Goal: Task Accomplishment & Management: Complete application form

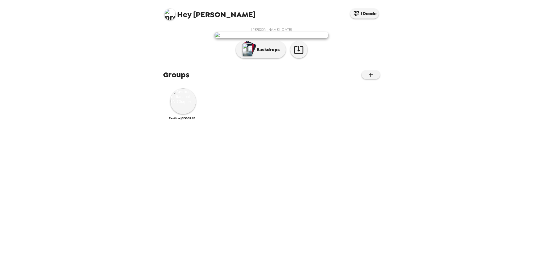
scroll to position [11, 0]
click at [188, 114] on img at bounding box center [183, 101] width 26 height 26
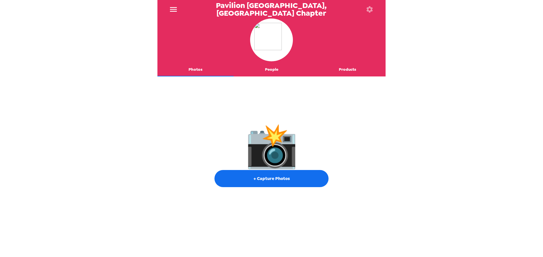
click at [351, 70] on button "Products" at bounding box center [348, 70] width 76 height 14
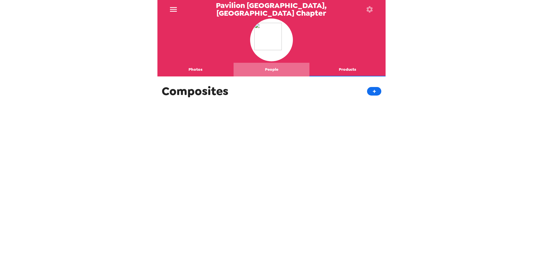
click at [274, 68] on button "People" at bounding box center [272, 70] width 76 height 14
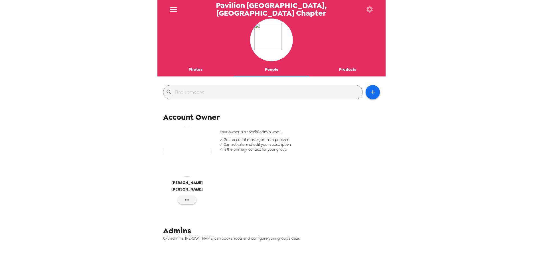
click at [175, 8] on icon "menu" at bounding box center [173, 9] width 9 height 9
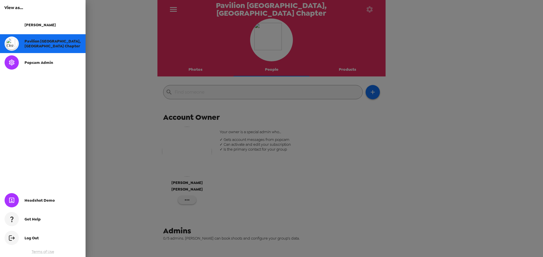
click at [402, 85] on div at bounding box center [271, 128] width 543 height 257
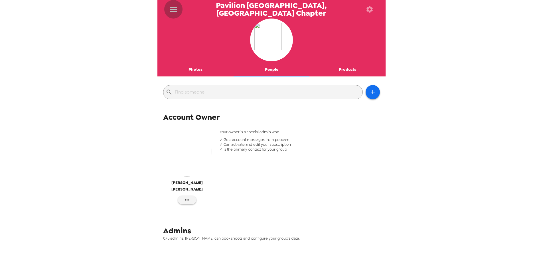
click at [174, 8] on icon "menu" at bounding box center [173, 9] width 9 height 9
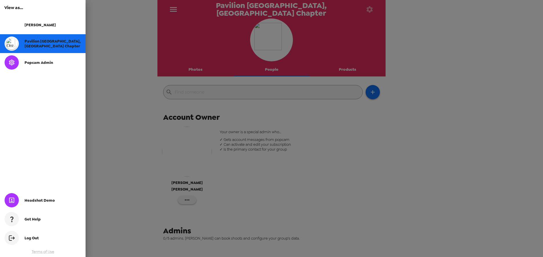
click at [33, 25] on span "[PERSON_NAME]" at bounding box center [40, 25] width 31 height 5
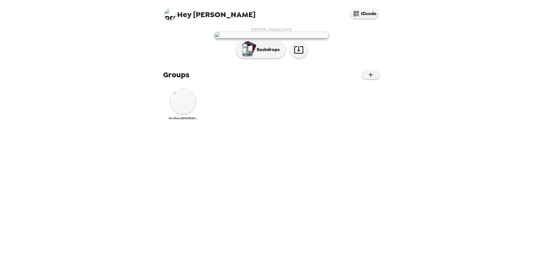
click at [180, 114] on img at bounding box center [183, 101] width 26 height 26
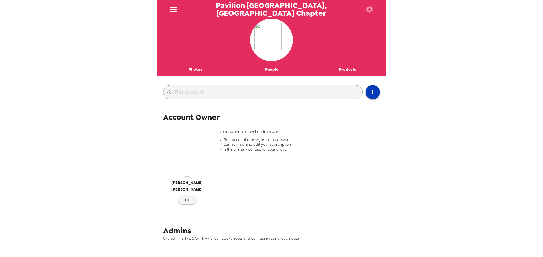
click at [375, 92] on icon "button" at bounding box center [373, 92] width 7 height 7
click at [301, 87] on div at bounding box center [271, 128] width 543 height 257
click at [189, 155] on img "button" at bounding box center [187, 152] width 50 height 50
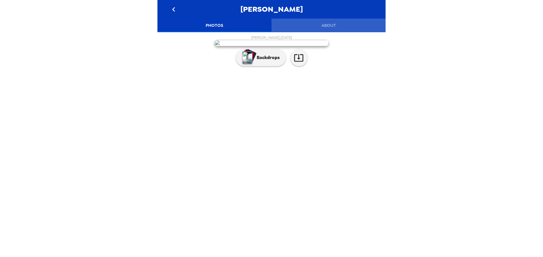
click at [332, 25] on button "About" at bounding box center [329, 26] width 114 height 14
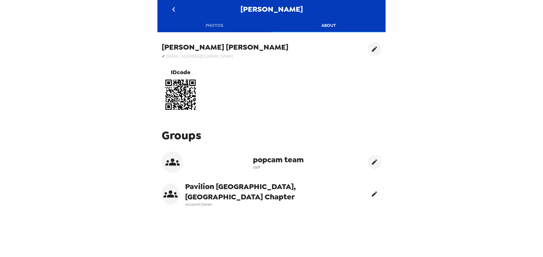
click at [374, 194] on icon "edit" at bounding box center [374, 194] width 5 height 5
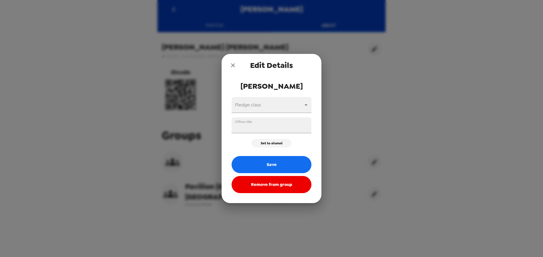
click at [372, 104] on div "Edit Details [PERSON_NAME] Pledge class ​ Officer title Set to alumni Save Remo…" at bounding box center [271, 128] width 543 height 257
click at [233, 65] on icon "close" at bounding box center [233, 65] width 4 height 4
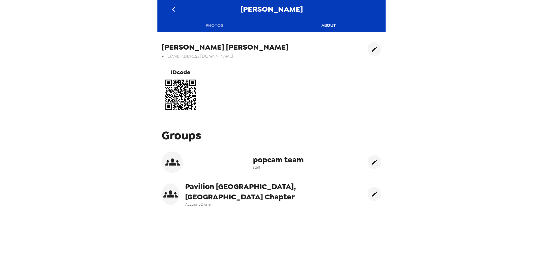
click at [174, 8] on icon "go back" at bounding box center [173, 9] width 3 height 5
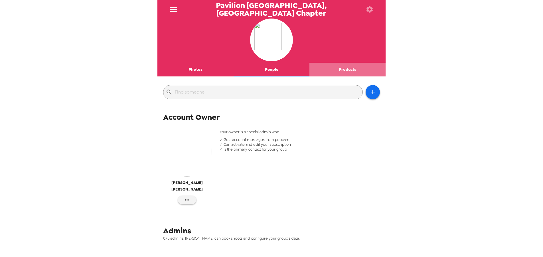
click at [349, 70] on button "Products" at bounding box center [348, 70] width 76 height 14
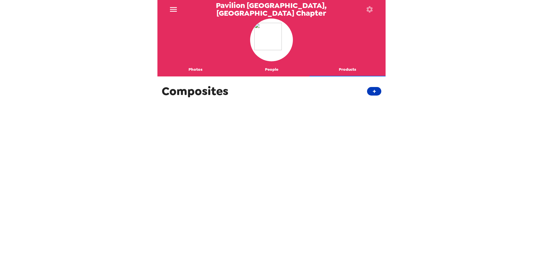
click at [375, 92] on button "+" at bounding box center [374, 91] width 14 height 9
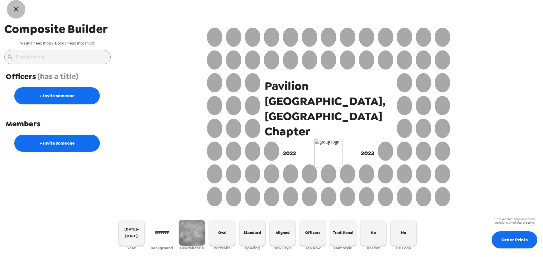
click at [15, 11] on icon "button" at bounding box center [16, 9] width 8 height 8
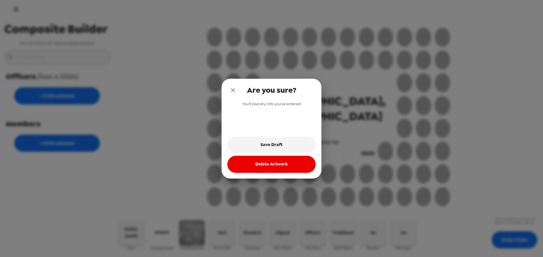
click at [286, 166] on button "Delete Artwork" at bounding box center [271, 164] width 88 height 17
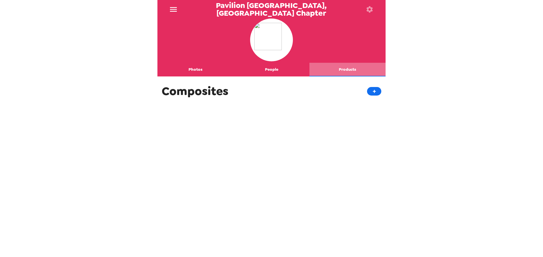
click at [350, 69] on button "Products" at bounding box center [348, 70] width 76 height 14
click at [262, 72] on button "People" at bounding box center [272, 70] width 76 height 14
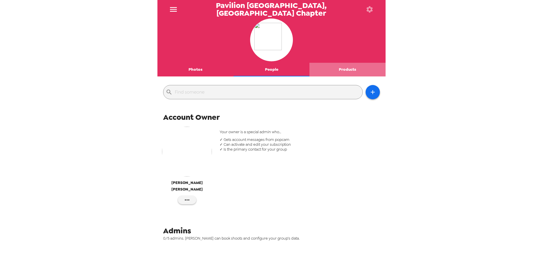
click at [349, 68] on button "Products" at bounding box center [348, 70] width 76 height 14
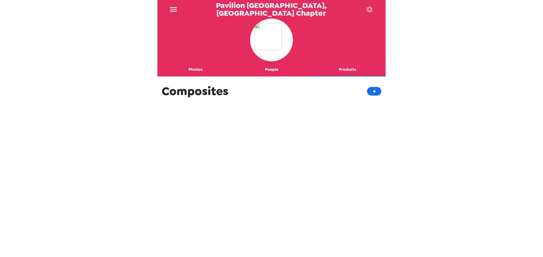
click at [194, 67] on button "Photos" at bounding box center [196, 70] width 76 height 14
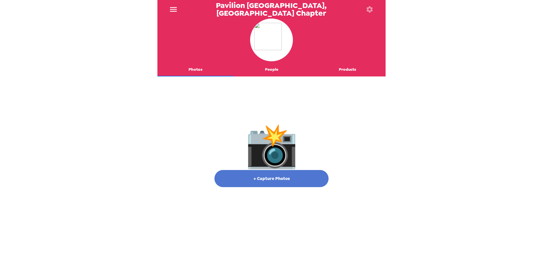
click at [276, 181] on button "+ Capture Photos" at bounding box center [272, 178] width 114 height 17
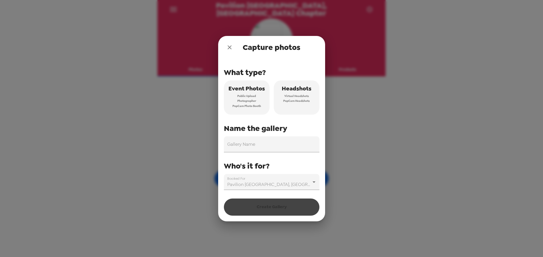
click at [302, 94] on span "Virtual Headshots" at bounding box center [297, 96] width 25 height 5
click at [291, 145] on input "Gallery Name" at bounding box center [272, 144] width 96 height 16
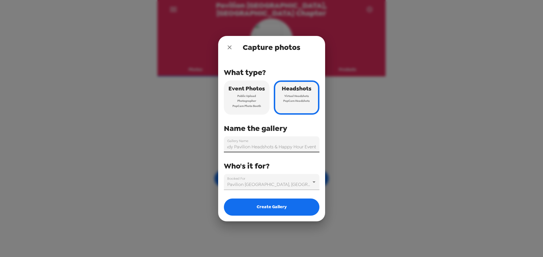
scroll to position [0, 5]
type input "Indy Pavilion Headshots & Happy Hour Event"
click at [290, 187] on body "Pavilion [GEOGRAPHIC_DATA], [GEOGRAPHIC_DATA] Chapter Photos People Products 📸 …" at bounding box center [271, 128] width 543 height 257
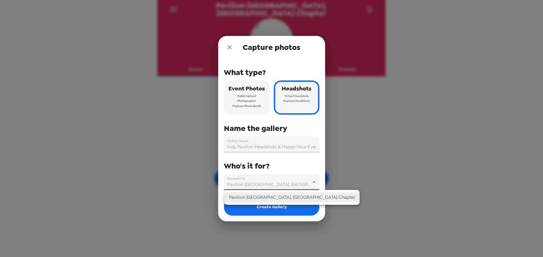
click at [287, 198] on li "Pavilion [GEOGRAPHIC_DATA], [GEOGRAPHIC_DATA] Chapter" at bounding box center [292, 197] width 135 height 10
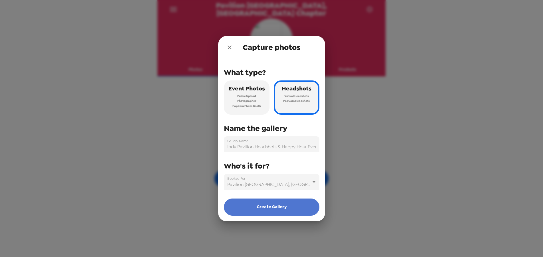
click at [289, 209] on button "Create Gallery" at bounding box center [272, 207] width 96 height 17
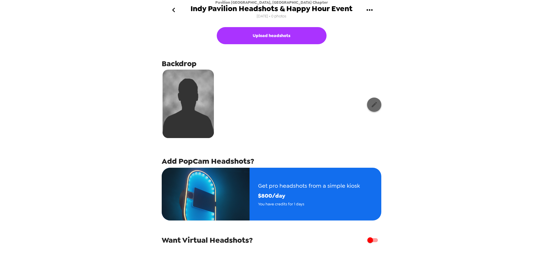
click at [372, 105] on icon "button" at bounding box center [374, 104] width 7 height 7
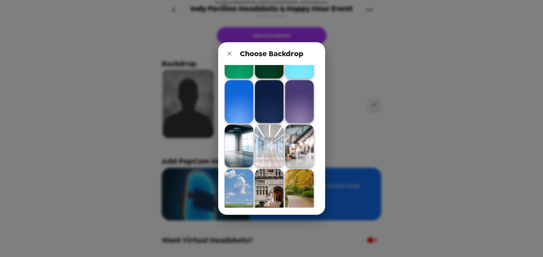
scroll to position [258, 0]
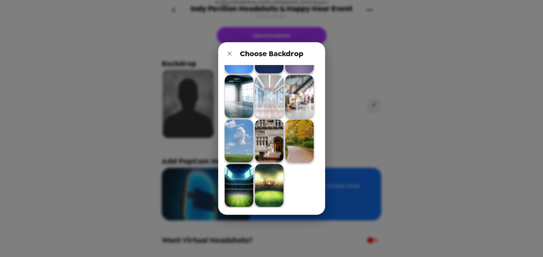
click at [269, 99] on img at bounding box center [269, 96] width 29 height 43
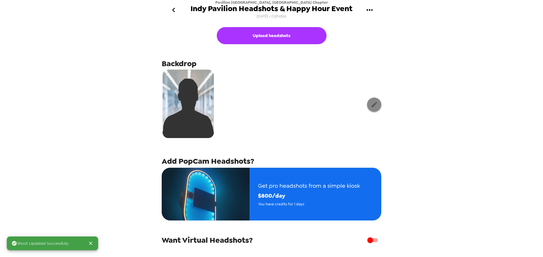
click at [376, 103] on icon "button" at bounding box center [374, 104] width 5 height 5
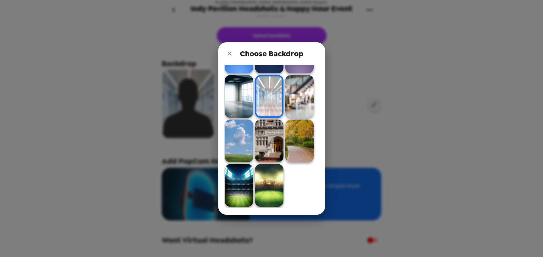
click at [299, 99] on img at bounding box center [299, 96] width 29 height 43
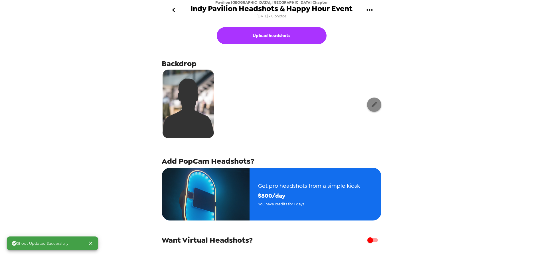
click at [373, 103] on icon "button" at bounding box center [374, 104] width 7 height 7
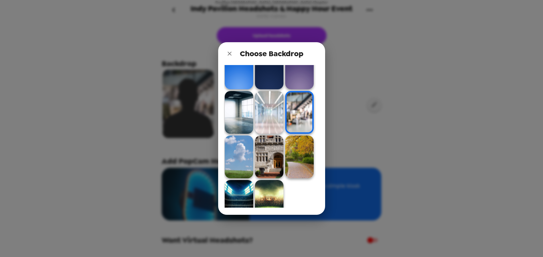
scroll to position [237, 0]
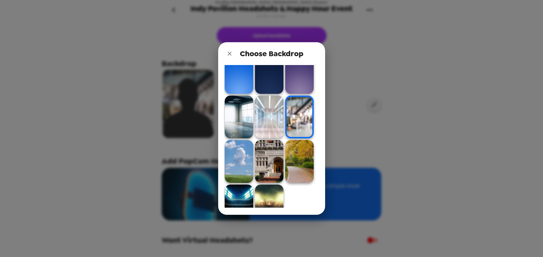
click at [271, 126] on img at bounding box center [269, 117] width 29 height 43
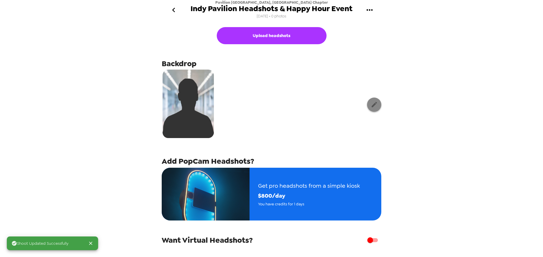
click at [374, 106] on icon "button" at bounding box center [374, 104] width 7 height 7
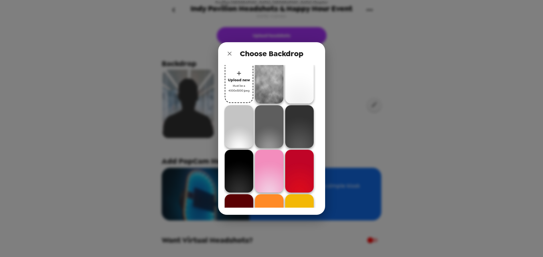
scroll to position [0, 0]
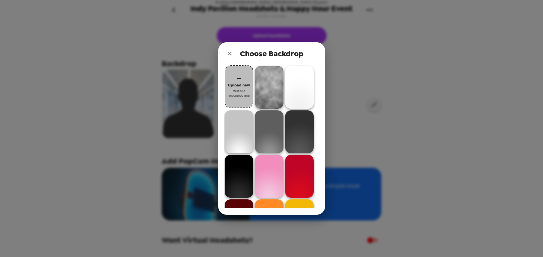
click at [235, 86] on span "Upload new" at bounding box center [239, 85] width 22 height 7
click at [239, 89] on span "Must be a 4000x5000 jpeg" at bounding box center [239, 93] width 23 height 10
click at [239, 83] on span "Upload new" at bounding box center [239, 85] width 22 height 7
click at [401, 72] on div "Choose Backdrop Upload new Must be a 4000x5000 jpeg" at bounding box center [271, 128] width 543 height 257
click at [231, 54] on icon "close" at bounding box center [229, 53] width 7 height 7
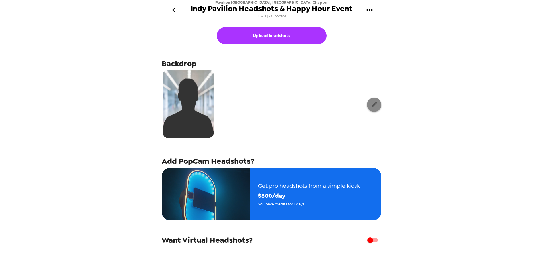
click at [377, 106] on icon "button" at bounding box center [374, 104] width 7 height 7
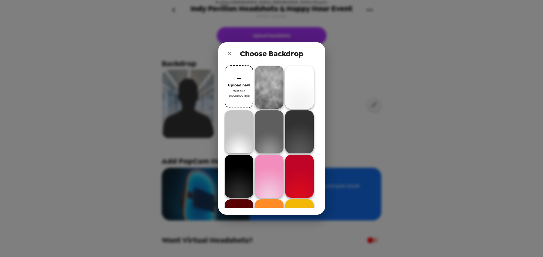
click at [239, 92] on span "Must be a 4000x5000 jpeg" at bounding box center [239, 93] width 23 height 10
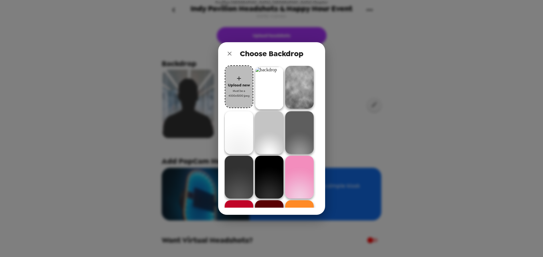
click at [237, 88] on span "Upload new" at bounding box center [239, 85] width 22 height 7
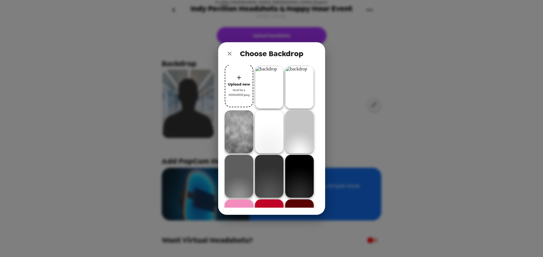
click at [273, 93] on img at bounding box center [269, 87] width 29 height 43
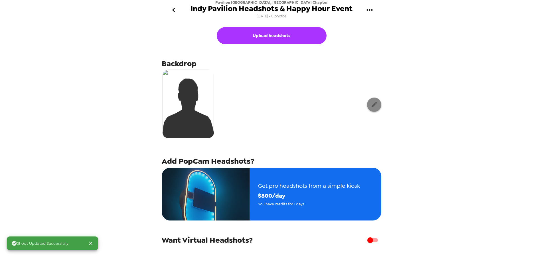
click at [377, 104] on icon "button" at bounding box center [374, 104] width 7 height 7
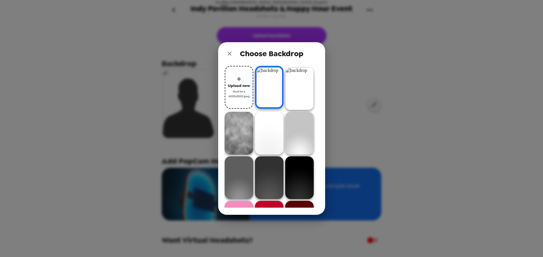
click at [303, 88] on img at bounding box center [299, 88] width 29 height 43
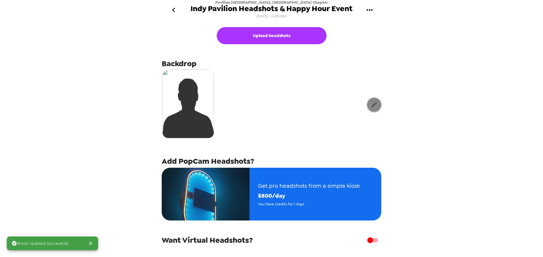
click at [380, 107] on button "button" at bounding box center [374, 105] width 14 height 14
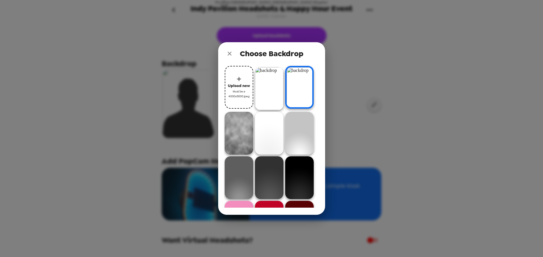
click at [275, 94] on img at bounding box center [269, 88] width 29 height 43
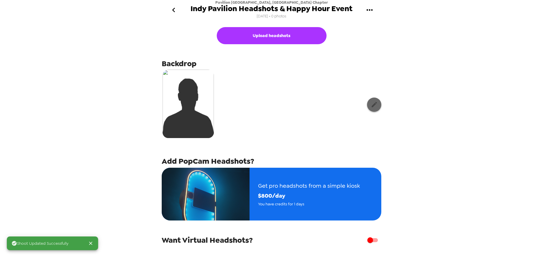
click at [377, 106] on icon "button" at bounding box center [374, 104] width 7 height 7
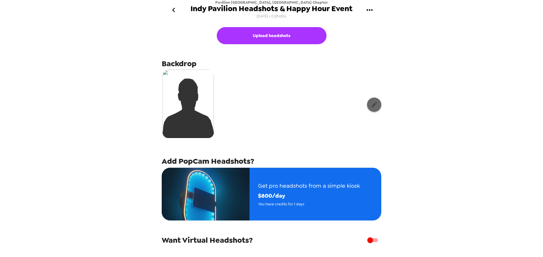
click at [372, 103] on icon "button" at bounding box center [374, 104] width 7 height 7
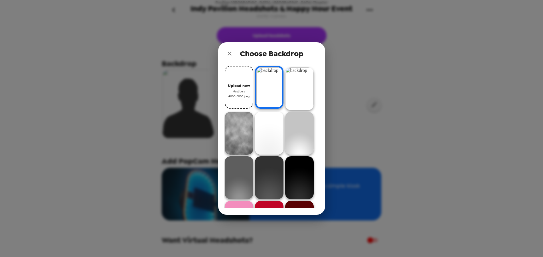
click at [301, 90] on img at bounding box center [299, 88] width 29 height 43
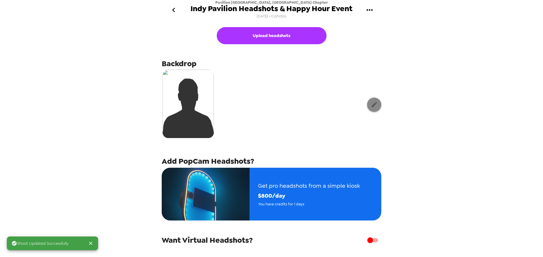
click at [373, 106] on icon "button" at bounding box center [374, 104] width 5 height 5
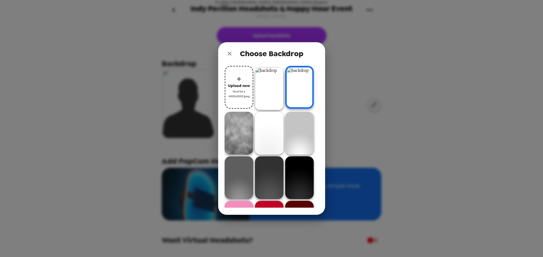
click at [272, 96] on img at bounding box center [269, 88] width 29 height 43
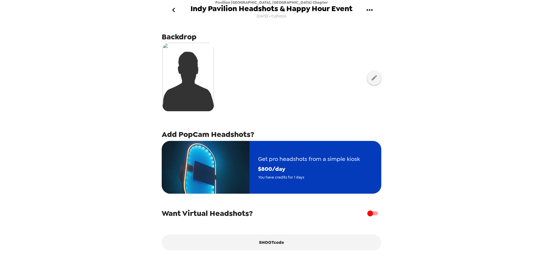
scroll to position [26, 0]
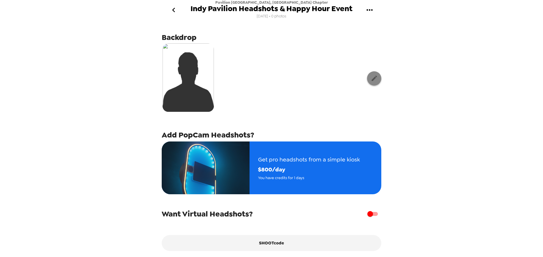
click at [376, 81] on icon "button" at bounding box center [374, 78] width 7 height 7
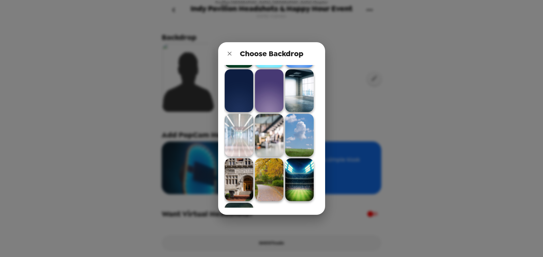
scroll to position [303, 0]
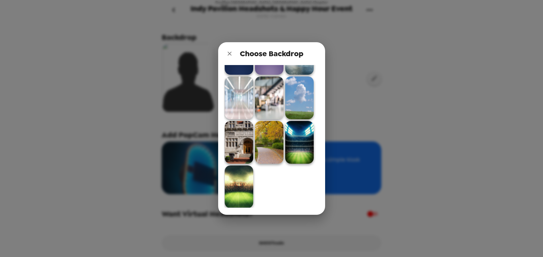
click at [269, 151] on img at bounding box center [269, 142] width 29 height 43
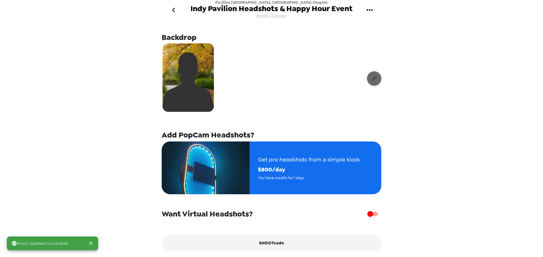
click at [373, 77] on icon "button" at bounding box center [374, 78] width 7 height 7
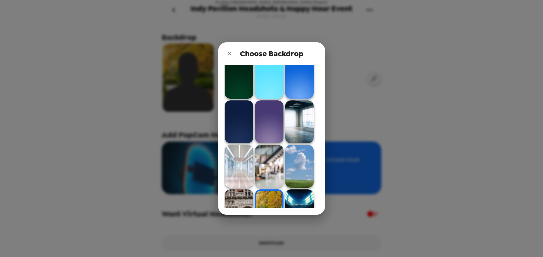
scroll to position [239, 0]
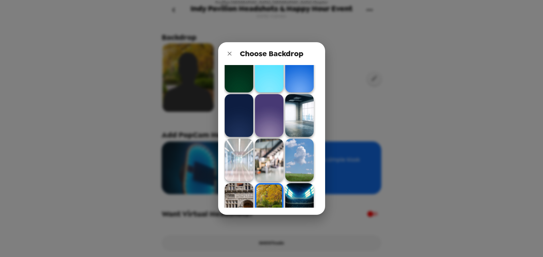
click at [305, 131] on img at bounding box center [299, 115] width 29 height 43
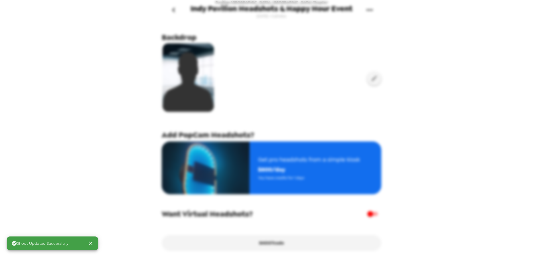
scroll to position [0, 0]
click at [374, 76] on icon "button" at bounding box center [374, 78] width 7 height 7
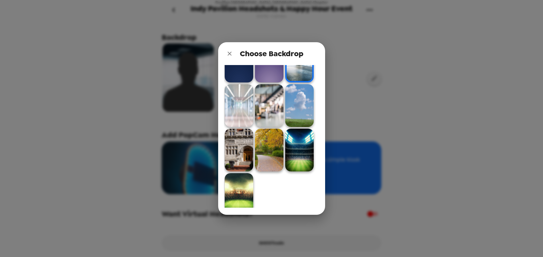
scroll to position [299, 0]
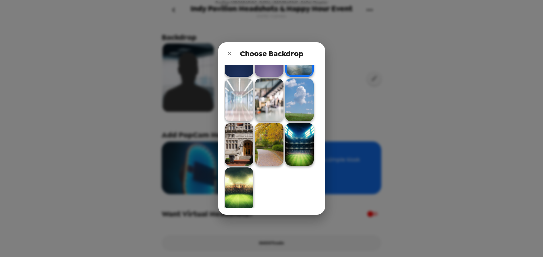
click at [274, 106] on img at bounding box center [269, 99] width 29 height 43
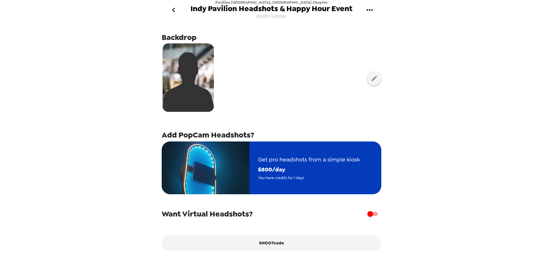
click at [342, 167] on span "$ 800 /day" at bounding box center [309, 170] width 102 height 10
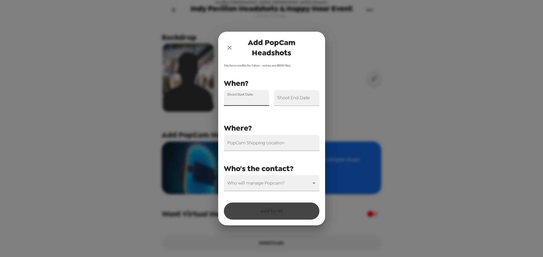
click at [240, 96] on div "Shoot Start Date" at bounding box center [247, 98] width 46 height 16
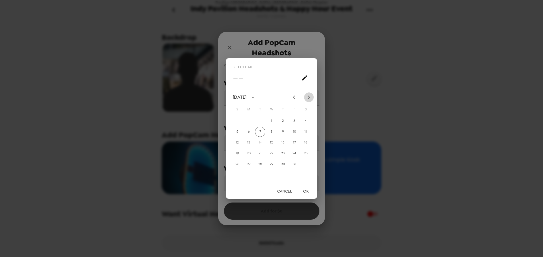
click at [309, 95] on icon "Next month" at bounding box center [309, 97] width 7 height 7
click at [272, 142] on button "12" at bounding box center [272, 143] width 10 height 10
type input "11/12/2025"
click at [307, 192] on button "OK" at bounding box center [306, 191] width 18 height 11
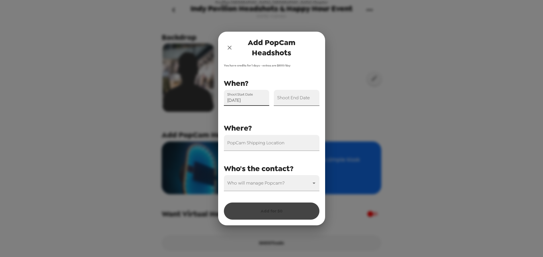
click at [294, 101] on input "Shoot End Date" at bounding box center [297, 98] width 46 height 16
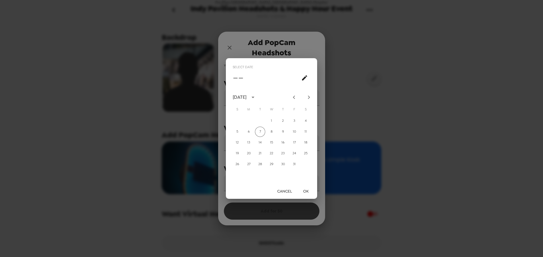
click at [309, 98] on icon "Next month" at bounding box center [309, 97] width 2 height 3
click at [273, 142] on button "12" at bounding box center [272, 143] width 10 height 10
type input "11/12/2025"
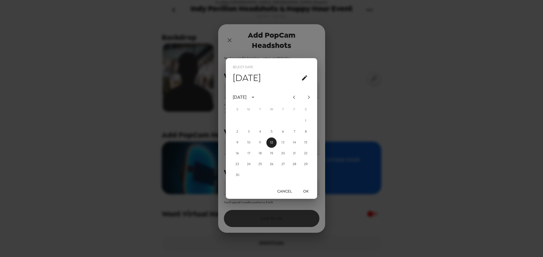
click at [306, 192] on button "OK" at bounding box center [306, 191] width 18 height 11
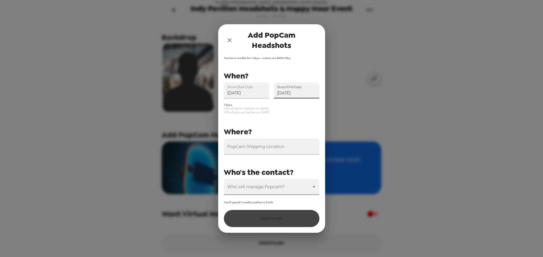
click at [264, 185] on body "Pavilion Indianapolis, IN Chapter Indy Pavilion Headshots & Happy Hour Event 10…" at bounding box center [271, 128] width 543 height 257
click at [251, 201] on li "[PERSON_NAME]" at bounding box center [272, 202] width 96 height 10
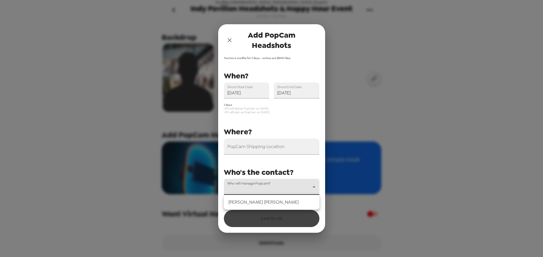
type input "53503"
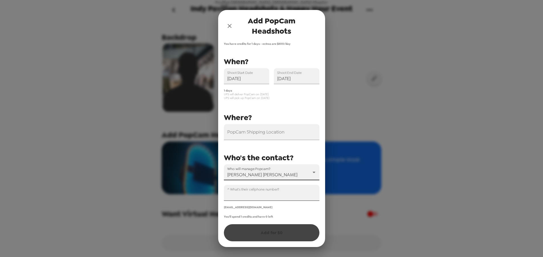
click at [264, 194] on input "^ What's their cellphone number?" at bounding box center [272, 193] width 96 height 16
type input "+1 (317) 345-1836"
click at [245, 133] on input "PopCam Shipping Location" at bounding box center [272, 132] width 96 height 16
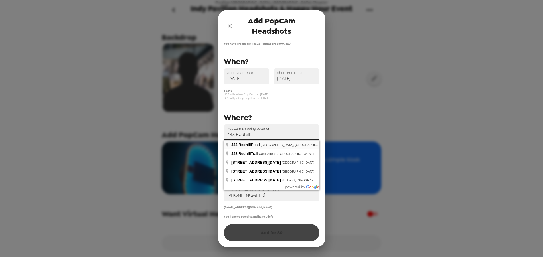
type input "443 Redhill Road, Westfield, IN, USA"
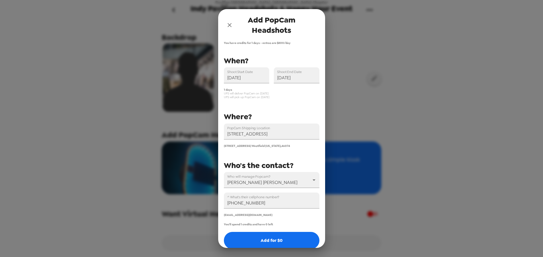
scroll to position [7, 0]
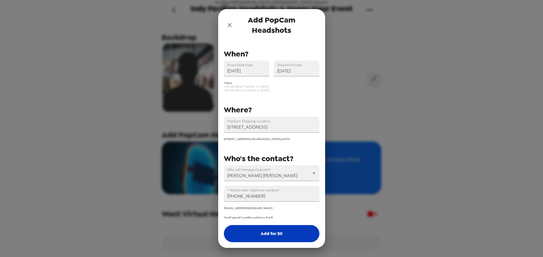
click at [271, 235] on button "Add for $ 0" at bounding box center [272, 233] width 96 height 17
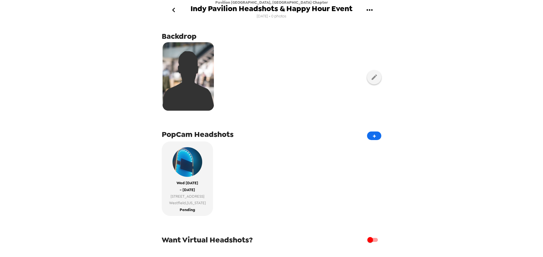
scroll to position [0, 0]
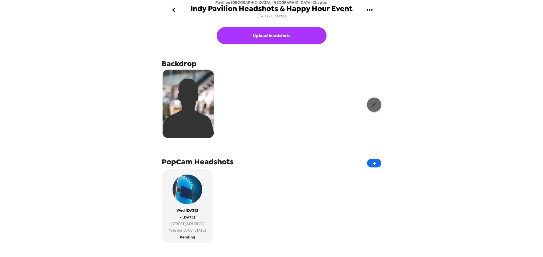
click at [374, 103] on icon "button" at bounding box center [374, 104] width 7 height 7
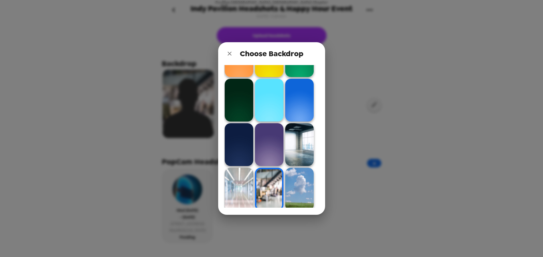
scroll to position [303, 0]
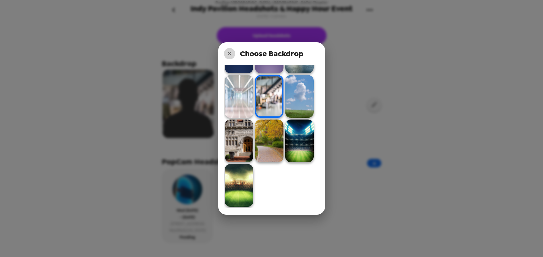
click at [231, 51] on icon "close" at bounding box center [229, 53] width 7 height 7
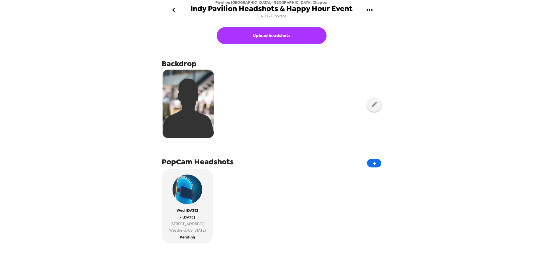
click at [201, 109] on img at bounding box center [188, 104] width 51 height 69
click at [374, 106] on icon "button" at bounding box center [374, 104] width 5 height 5
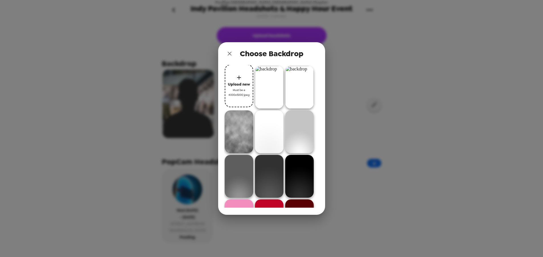
click at [306, 96] on img at bounding box center [299, 87] width 29 height 43
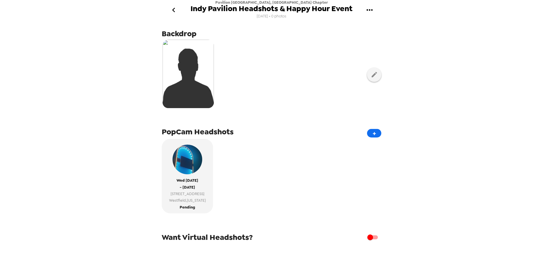
scroll to position [0, 0]
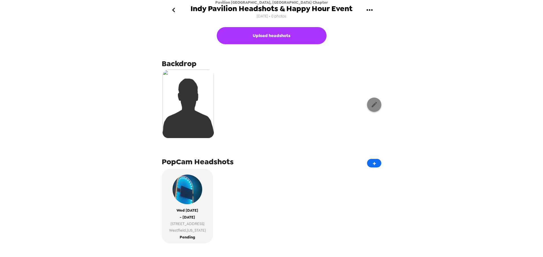
click at [375, 104] on icon "button" at bounding box center [374, 104] width 5 height 5
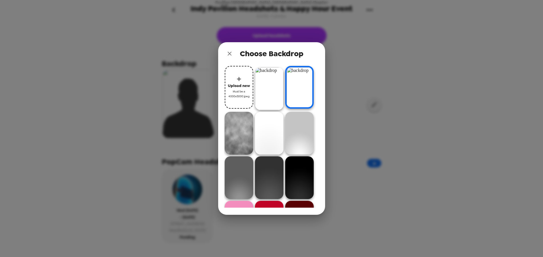
click at [273, 94] on img at bounding box center [269, 88] width 29 height 43
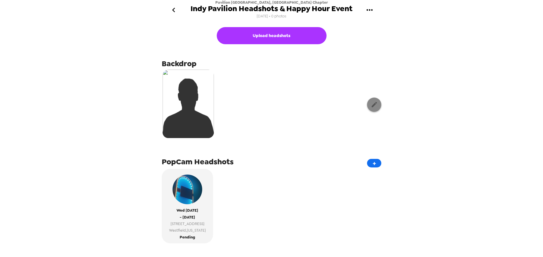
click at [378, 103] on icon "button" at bounding box center [374, 104] width 7 height 7
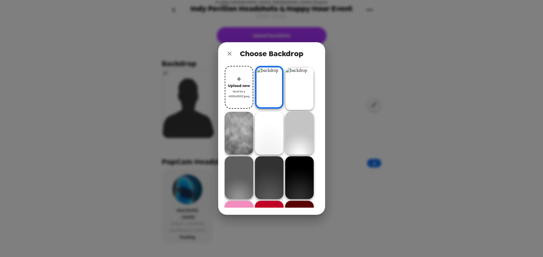
click at [243, 138] on img at bounding box center [239, 133] width 29 height 43
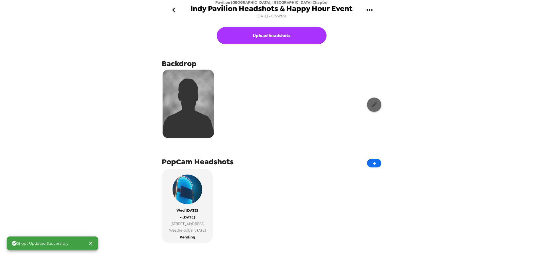
click at [377, 104] on icon "button" at bounding box center [374, 104] width 7 height 7
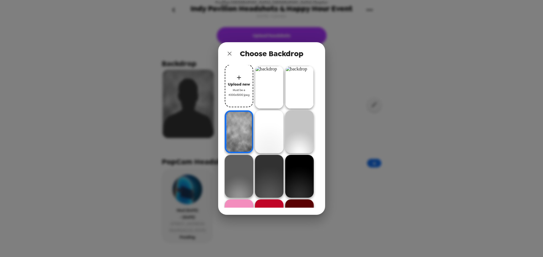
click at [263, 135] on img at bounding box center [269, 131] width 29 height 43
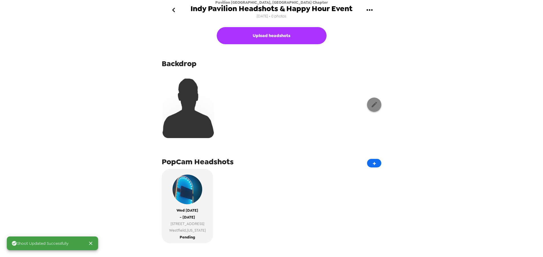
click at [377, 105] on icon "button" at bounding box center [374, 104] width 7 height 7
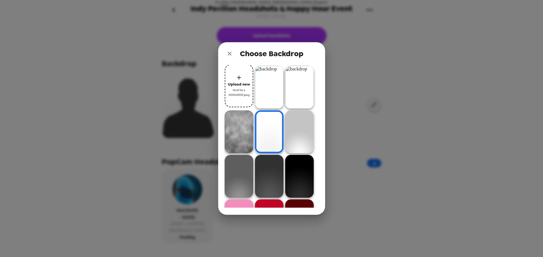
click at [280, 97] on img at bounding box center [269, 87] width 29 height 43
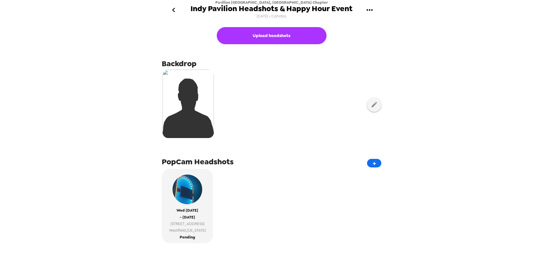
click at [368, 11] on icon "gallery menu" at bounding box center [369, 9] width 9 height 9
click at [466, 41] on div at bounding box center [271, 128] width 543 height 257
